Goal: Task Accomplishment & Management: Use online tool/utility

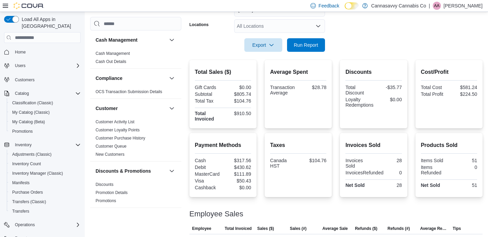
scroll to position [7, 0]
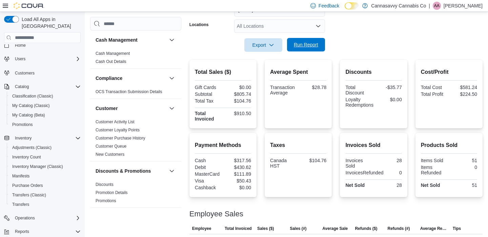
click at [316, 45] on span "Run Report" at bounding box center [306, 44] width 24 height 7
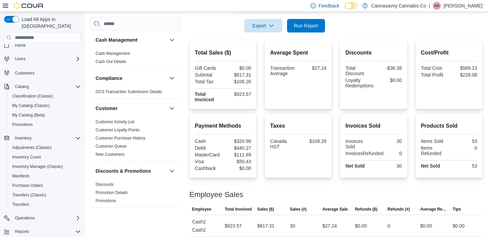
scroll to position [81, 0]
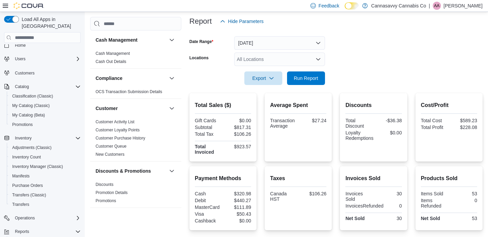
click at [288, 42] on button "[DATE]" at bounding box center [279, 43] width 91 height 14
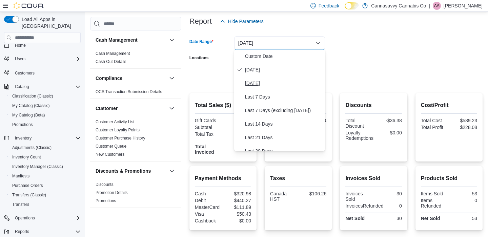
click at [255, 81] on span "[DATE]" at bounding box center [283, 83] width 77 height 8
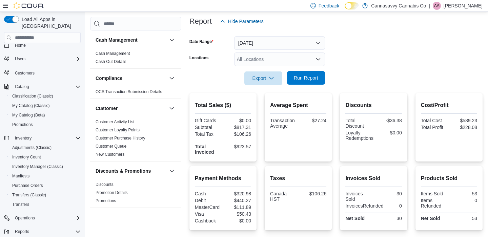
click at [300, 74] on span "Run Report" at bounding box center [306, 77] width 24 height 7
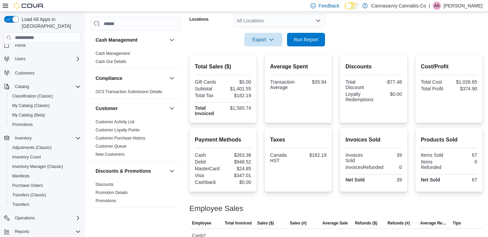
scroll to position [109, 0]
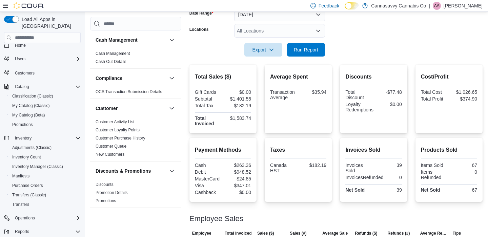
click at [290, 17] on button "[DATE]" at bounding box center [279, 15] width 91 height 14
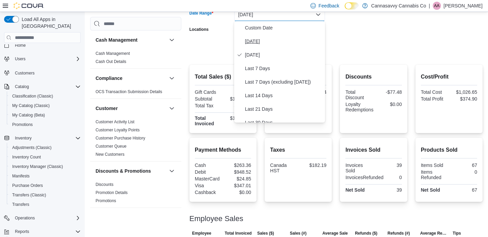
click at [275, 40] on span "[DATE]" at bounding box center [283, 41] width 77 height 8
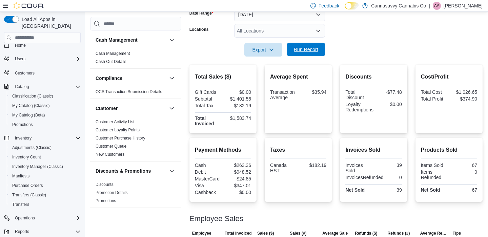
click at [314, 49] on span "Run Report" at bounding box center [306, 49] width 24 height 7
click at [307, 52] on span "Run Report" at bounding box center [306, 49] width 24 height 7
